Goal: Information Seeking & Learning: Learn about a topic

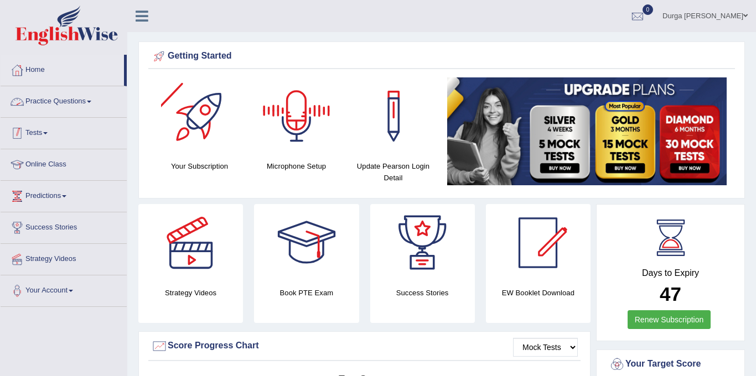
click at [40, 120] on link "Tests" at bounding box center [64, 132] width 126 height 28
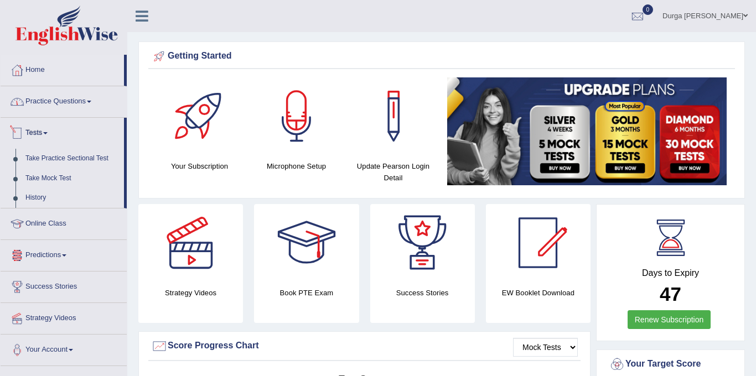
click at [85, 98] on link "Practice Questions" at bounding box center [64, 100] width 126 height 28
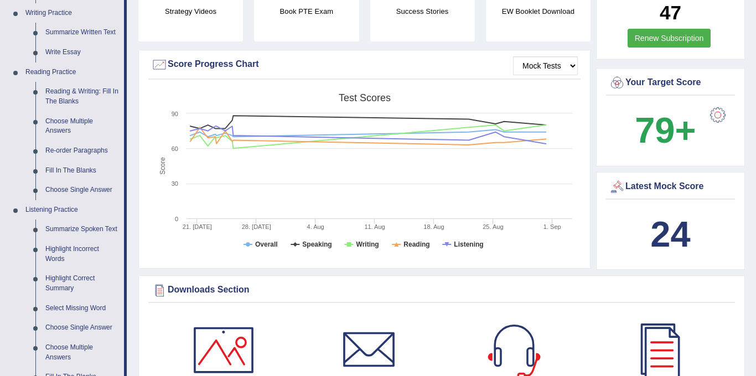
scroll to position [287, 0]
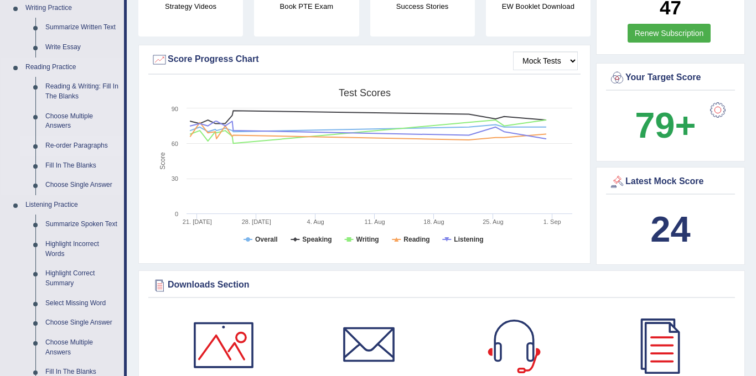
click at [87, 148] on link "Re-order Paragraphs" at bounding box center [82, 146] width 84 height 20
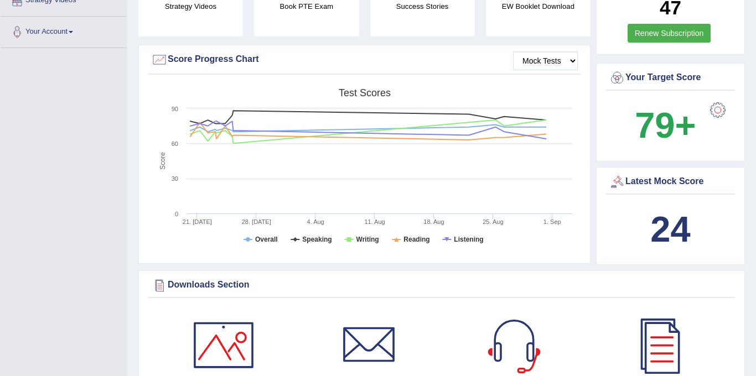
scroll to position [124, 0]
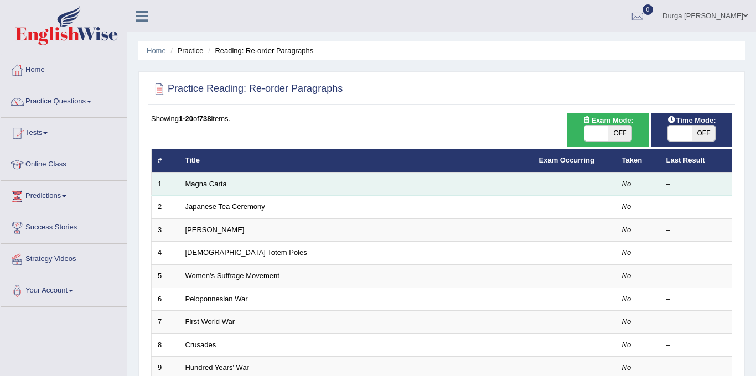
click at [204, 181] on link "Magna Carta" at bounding box center [205, 184] width 41 height 8
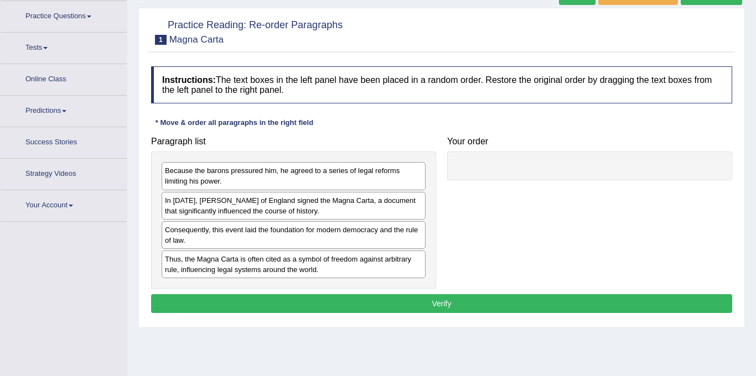
scroll to position [93, 0]
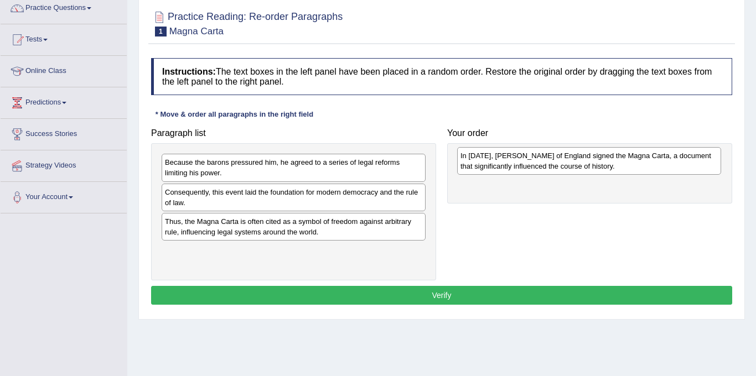
drag, startPoint x: 220, startPoint y: 190, endPoint x: 516, endPoint y: 153, distance: 297.6
click at [516, 153] on div "In 1215, King John of England signed the Magna Carta, a document that significa…" at bounding box center [589, 161] width 264 height 28
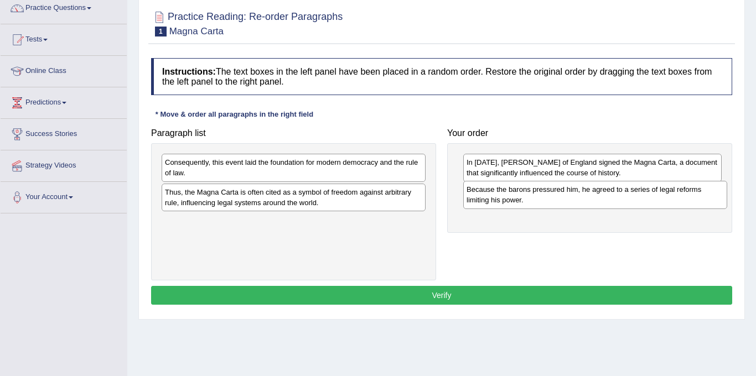
drag, startPoint x: 313, startPoint y: 174, endPoint x: 614, endPoint y: 201, distance: 302.7
click at [614, 201] on div "Because the barons pressured him, he agreed to a series of legal reforms limiti…" at bounding box center [595, 195] width 264 height 28
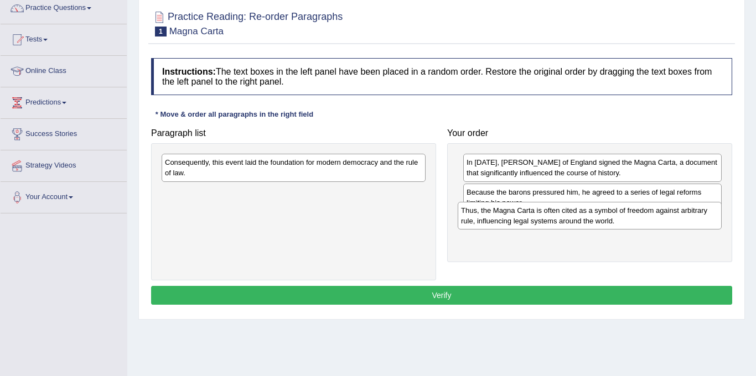
drag, startPoint x: 310, startPoint y: 196, endPoint x: 606, endPoint y: 214, distance: 296.5
click at [606, 214] on div "Thus, the Magna Carta is often cited as a symbol of freedom against arbitrary r…" at bounding box center [589, 216] width 264 height 28
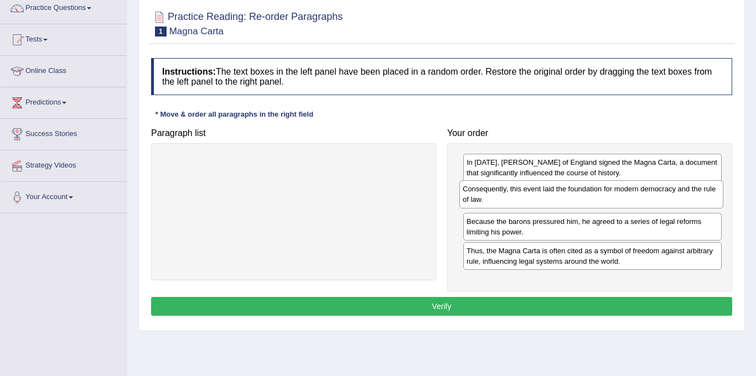
drag, startPoint x: 353, startPoint y: 172, endPoint x: 651, endPoint y: 199, distance: 299.4
click at [651, 199] on div "Consequently, this event laid the foundation for modern democracy and the rule …" at bounding box center [591, 194] width 264 height 28
click at [502, 315] on button "Verify" at bounding box center [441, 306] width 581 height 19
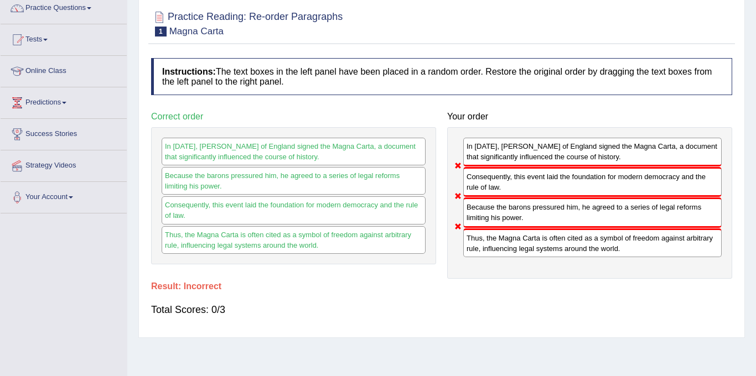
drag, startPoint x: 511, startPoint y: 219, endPoint x: 514, endPoint y: 180, distance: 38.9
click at [514, 180] on div "In 1215, King John of England signed the Magna Carta, a document that significa…" at bounding box center [589, 203] width 285 height 152
drag, startPoint x: 514, startPoint y: 180, endPoint x: 514, endPoint y: 211, distance: 30.4
click at [514, 211] on div "In 1215, King John of England signed the Magna Carta, a document that significa…" at bounding box center [589, 203] width 285 height 152
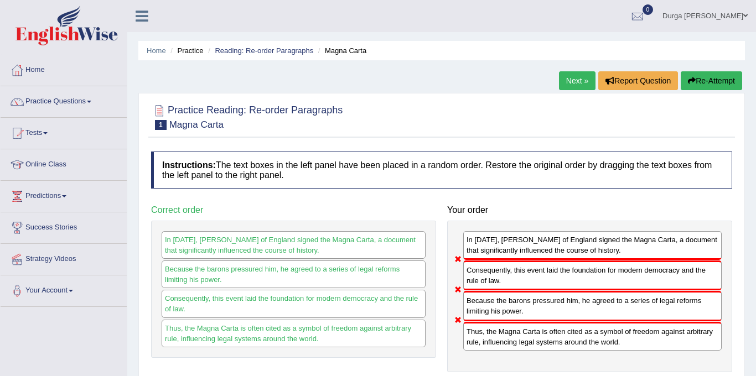
click at [576, 84] on link "Next »" at bounding box center [577, 80] width 37 height 19
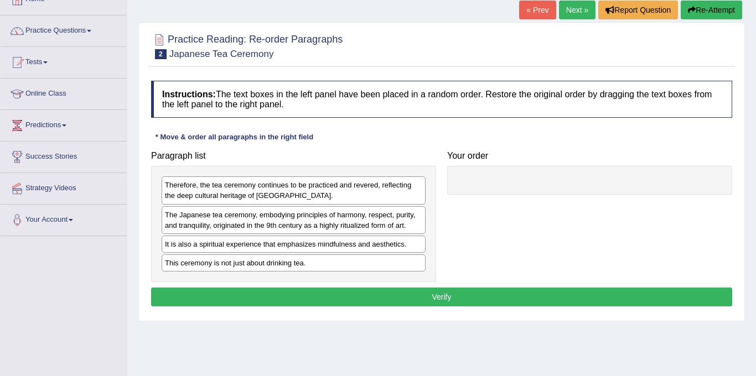
scroll to position [75, 0]
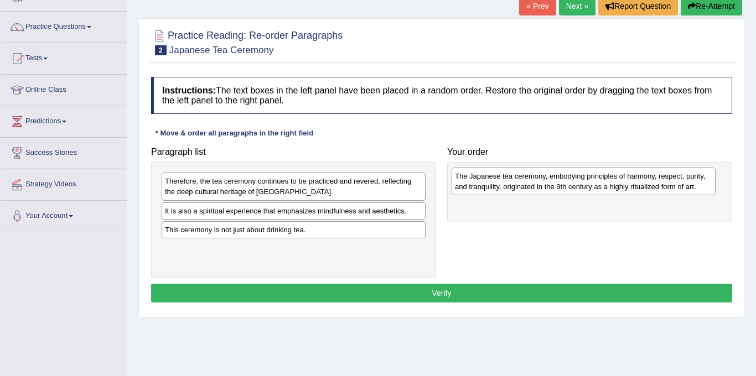
drag, startPoint x: 271, startPoint y: 223, endPoint x: 561, endPoint y: 188, distance: 291.9
click at [561, 188] on div "The Japanese tea ceremony, embodying principles of harmony, respect, purity, an…" at bounding box center [583, 182] width 264 height 28
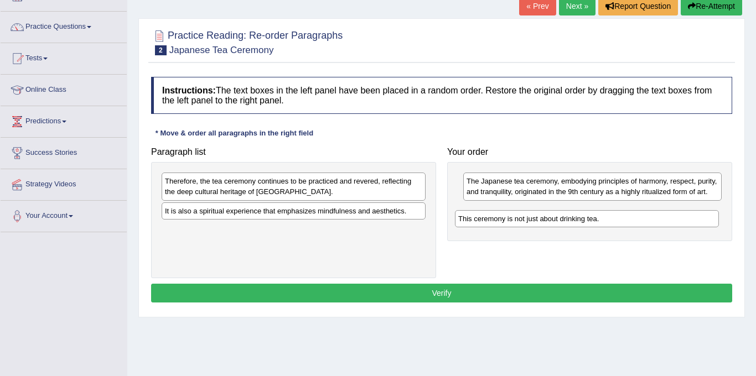
drag, startPoint x: 331, startPoint y: 228, endPoint x: 624, endPoint y: 217, distance: 293.4
click at [624, 217] on div "This ceremony is not just about drinking tea." at bounding box center [587, 218] width 264 height 17
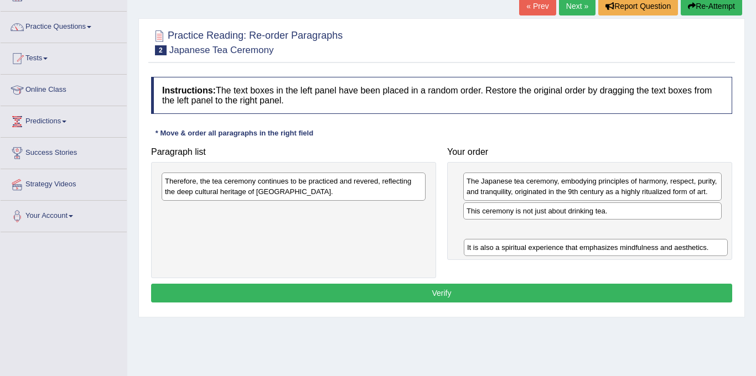
drag, startPoint x: 379, startPoint y: 216, endPoint x: 682, endPoint y: 247, distance: 304.7
click at [682, 247] on div "It is also a spiritual experience that emphasizes mindfulness and aesthetics." at bounding box center [596, 247] width 264 height 17
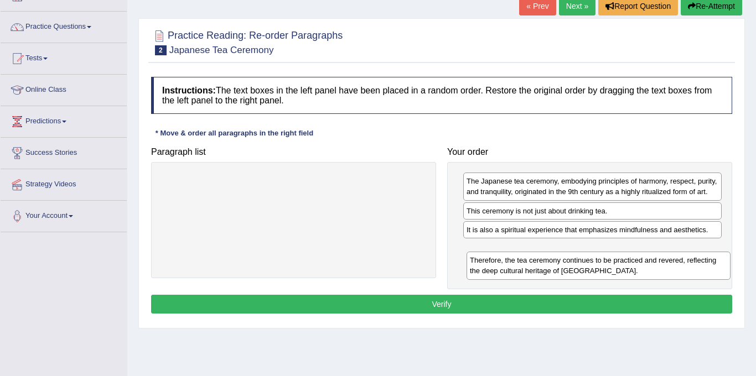
drag, startPoint x: 412, startPoint y: 194, endPoint x: 717, endPoint y: 273, distance: 314.9
click at [717, 273] on div "Therefore, the tea ceremony continues to be practiced and revered, reflecting t…" at bounding box center [598, 266] width 264 height 28
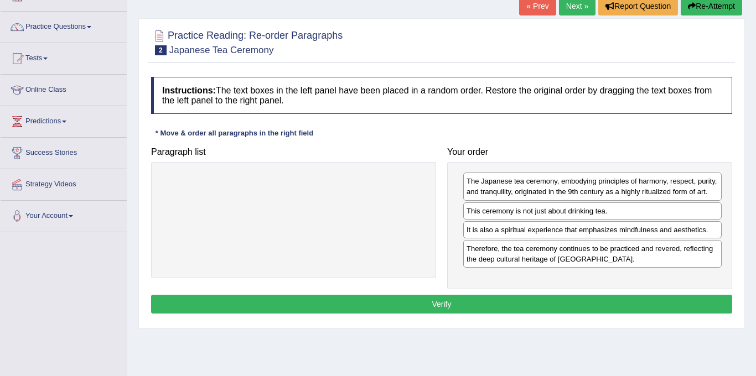
click at [636, 314] on button "Verify" at bounding box center [441, 304] width 581 height 19
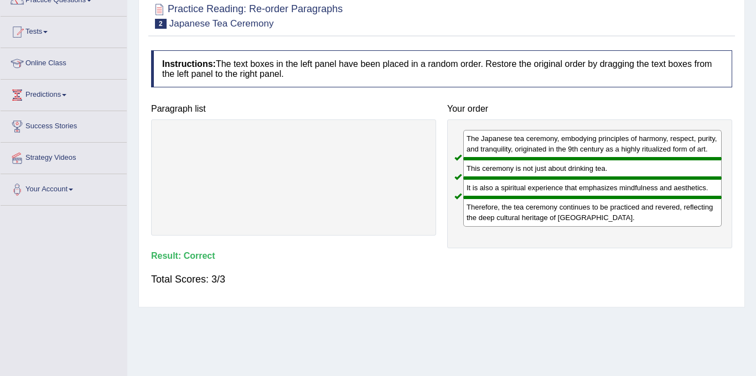
scroll to position [0, 0]
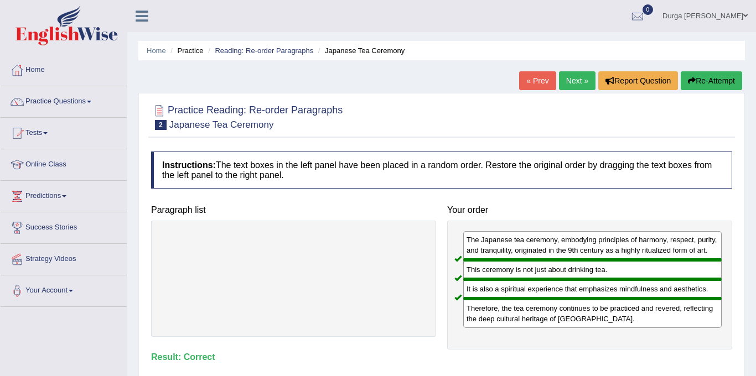
click at [570, 81] on link "Next »" at bounding box center [577, 80] width 37 height 19
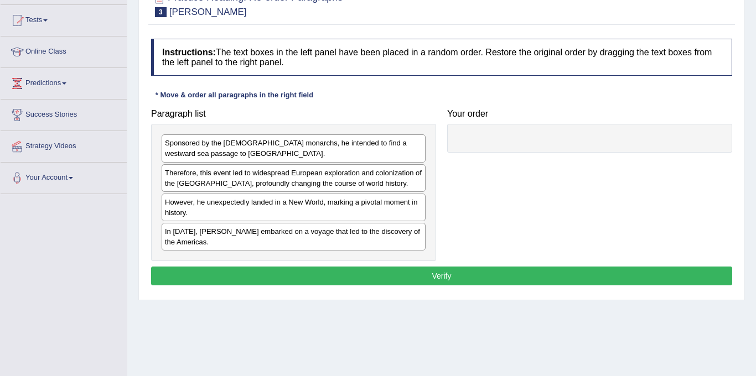
scroll to position [116, 0]
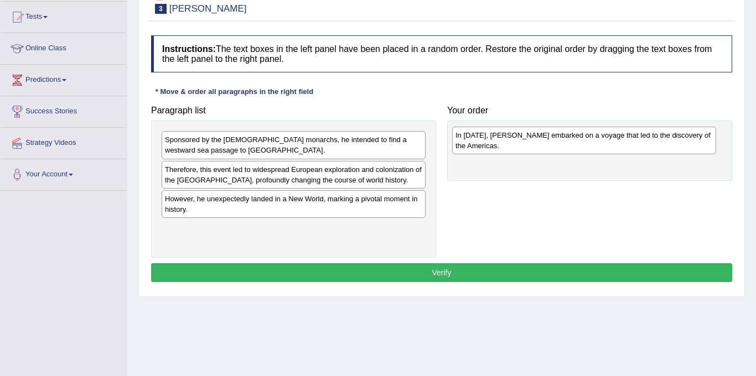
drag, startPoint x: 245, startPoint y: 232, endPoint x: 535, endPoint y: 139, distance: 304.9
click at [535, 139] on div "In [DATE], [PERSON_NAME] embarked on a voyage that led to the discovery of the …" at bounding box center [584, 141] width 264 height 28
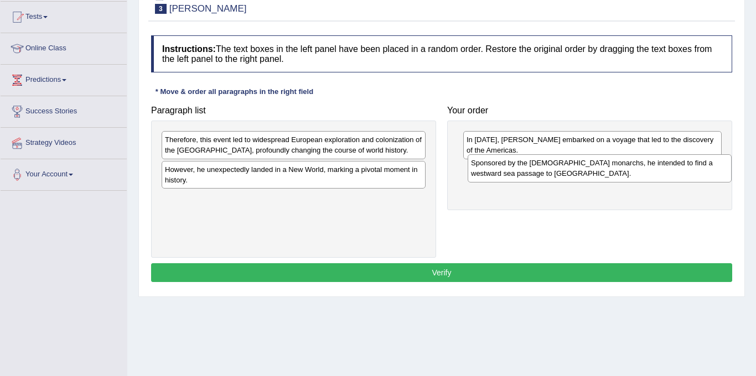
drag, startPoint x: 333, startPoint y: 149, endPoint x: 639, endPoint y: 175, distance: 307.6
click at [639, 175] on div "Sponsored by the [DEMOGRAPHIC_DATA] monarchs, he intended to find a westward se…" at bounding box center [599, 168] width 264 height 28
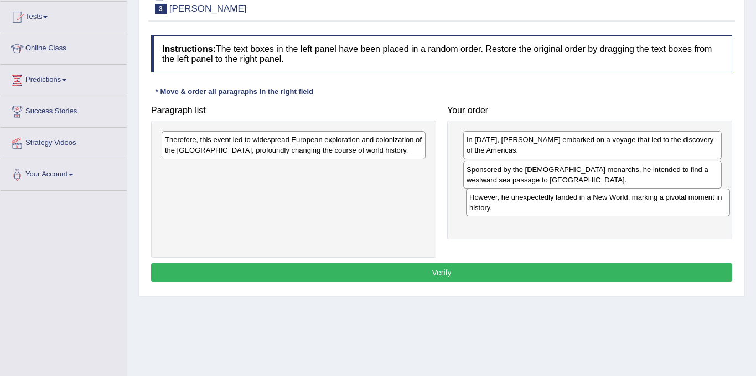
drag, startPoint x: 386, startPoint y: 174, endPoint x: 690, endPoint y: 202, distance: 305.5
click at [690, 202] on div "However, he unexpectedly landed in a New World, marking a pivotal moment in his…" at bounding box center [598, 203] width 264 height 28
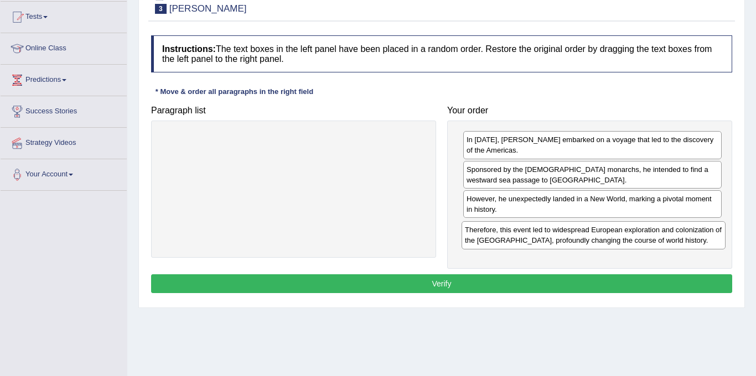
drag, startPoint x: 306, startPoint y: 151, endPoint x: 607, endPoint y: 241, distance: 313.6
click at [607, 241] on div "Therefore, this event led to widespread European exploration and colonization o…" at bounding box center [593, 235] width 264 height 28
click at [557, 277] on button "Verify" at bounding box center [441, 283] width 581 height 19
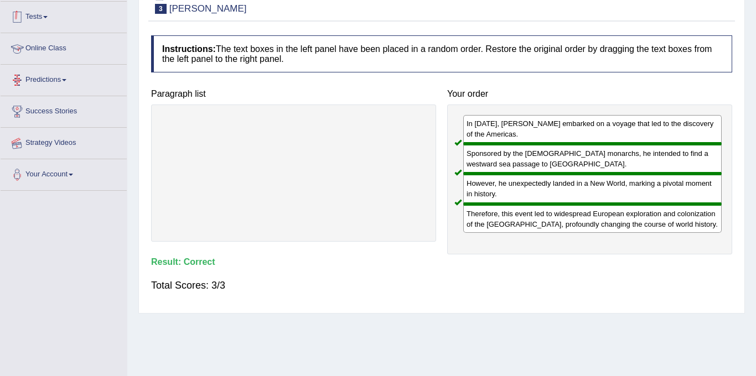
scroll to position [0, 0]
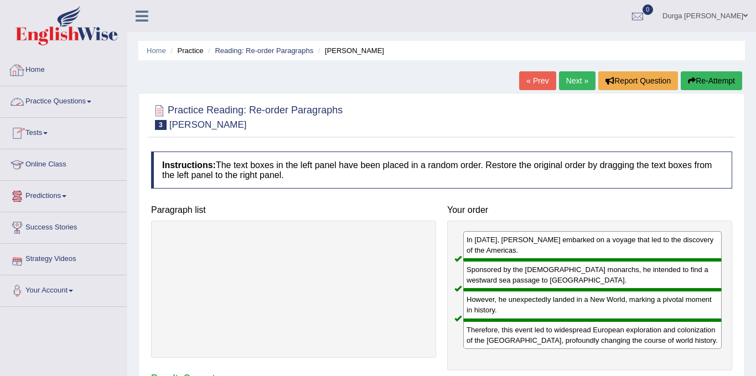
click at [80, 69] on link "Home" at bounding box center [64, 69] width 126 height 28
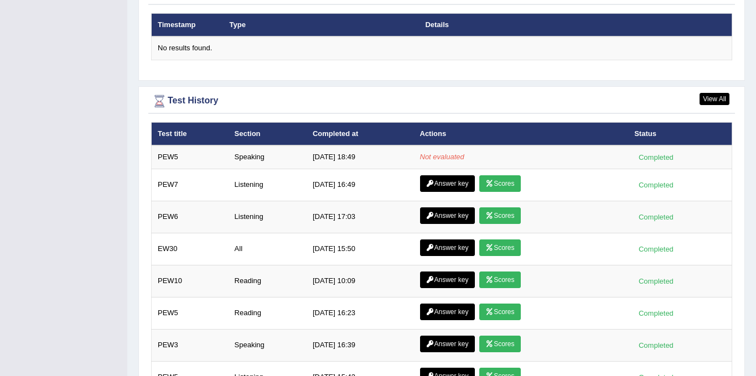
scroll to position [1371, 0]
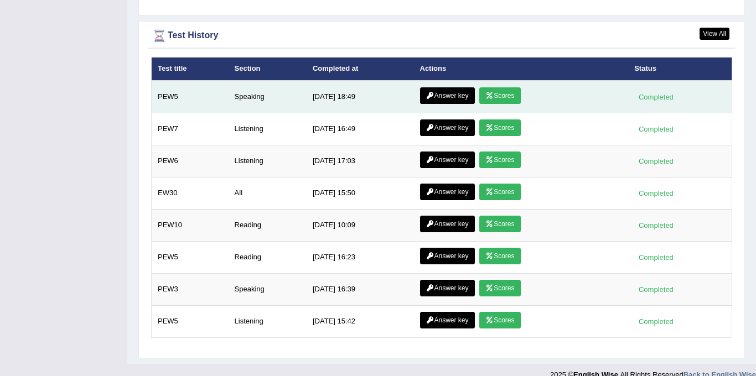
click at [511, 99] on link "Scores" at bounding box center [499, 95] width 41 height 17
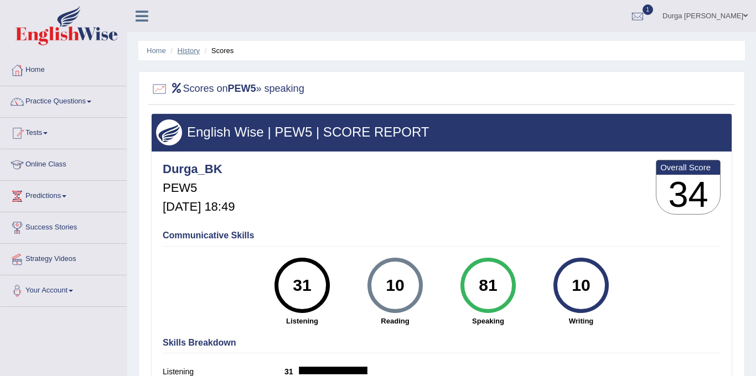
click at [189, 51] on link "History" at bounding box center [189, 50] width 22 height 8
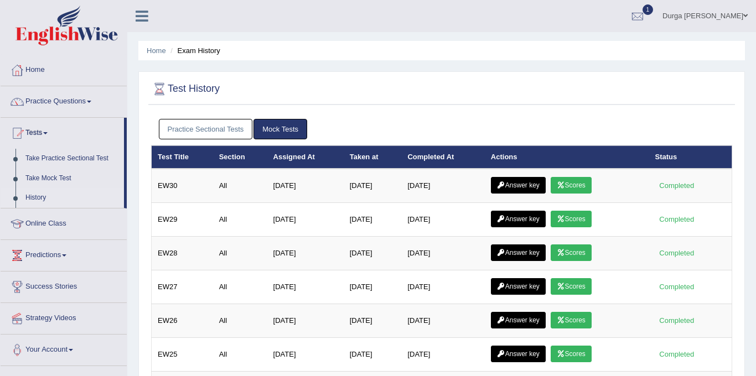
click at [206, 128] on link "Practice Sectional Tests" at bounding box center [206, 129] width 94 height 20
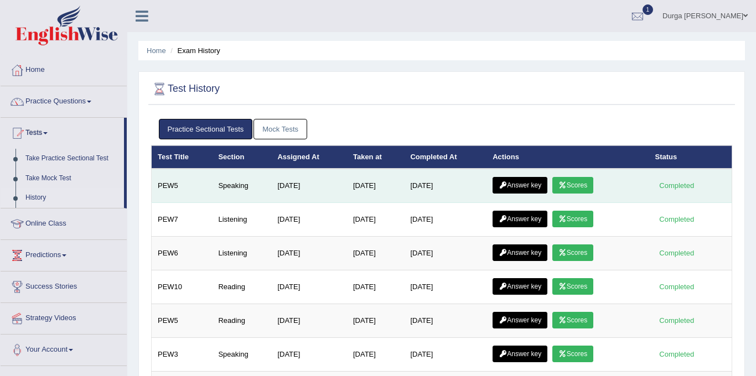
click at [535, 187] on link "Answer key" at bounding box center [519, 185] width 55 height 17
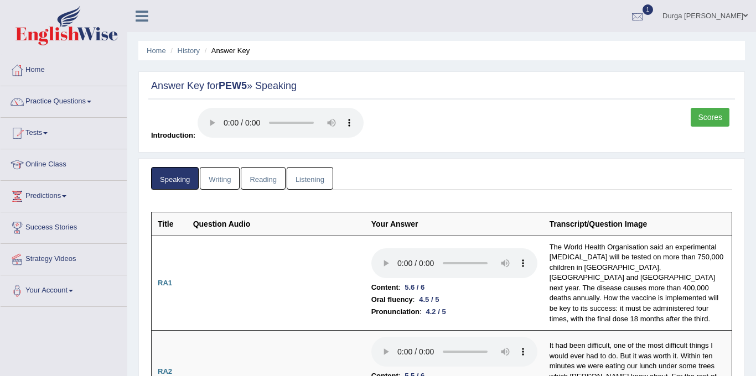
click at [646, 20] on link "1" at bounding box center [637, 14] width 33 height 29
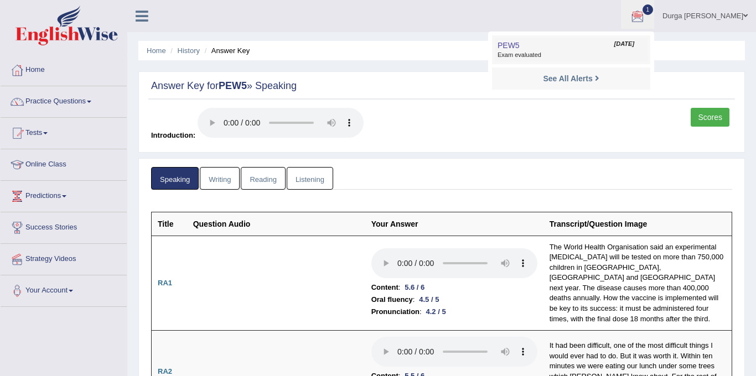
click at [624, 38] on link "PEW5 Sep 3, 2025 Exam evaluated" at bounding box center [571, 49] width 153 height 23
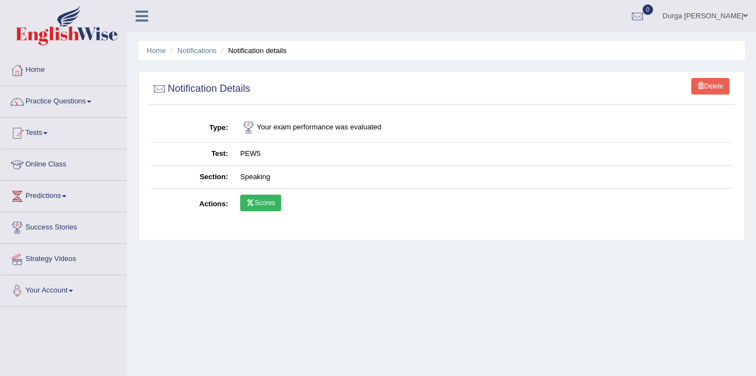
click at [262, 205] on link "Scores" at bounding box center [260, 203] width 41 height 17
